Goal: Find specific page/section: Find specific page/section

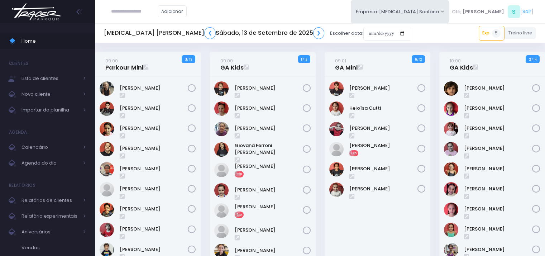
scroll to position [36, 0]
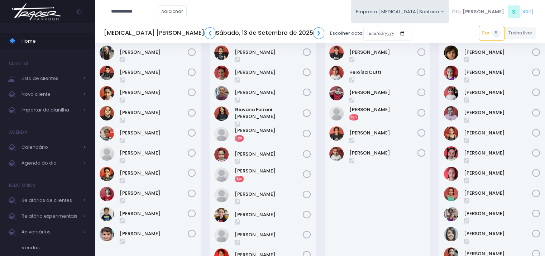
type input "**********"
click input "submit" at bounding box center [0, 0] width 0 height 0
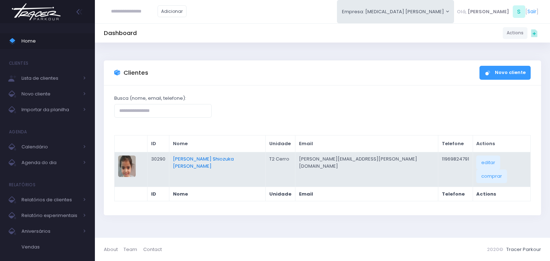
click at [218, 158] on link "Cecília Aimi Shiozuka De Oliveira" at bounding box center [203, 163] width 61 height 14
